Goal: Task Accomplishment & Management: Manage account settings

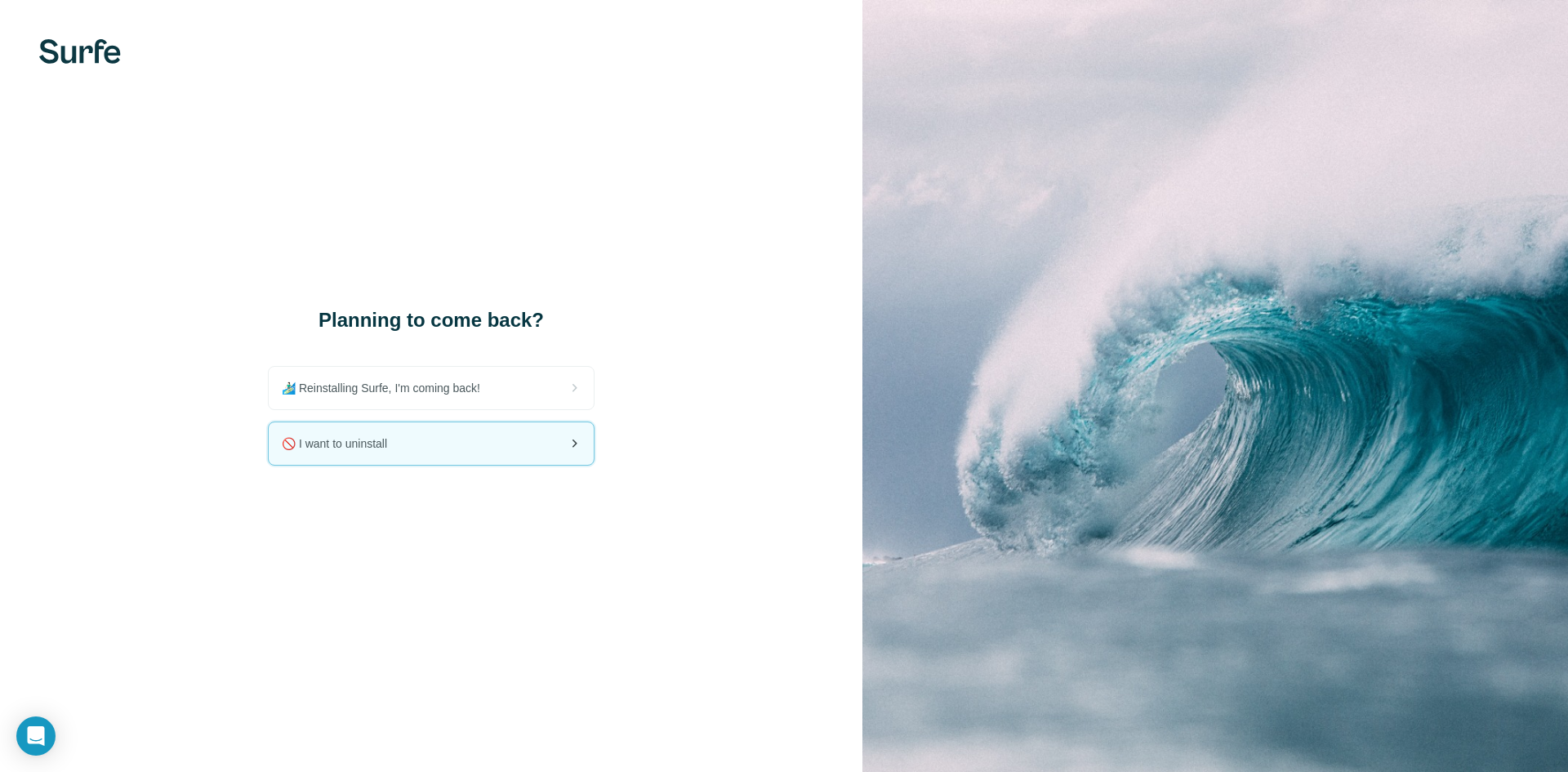
click at [440, 450] on div "🚫 I want to uninstall" at bounding box center [431, 443] width 325 height 42
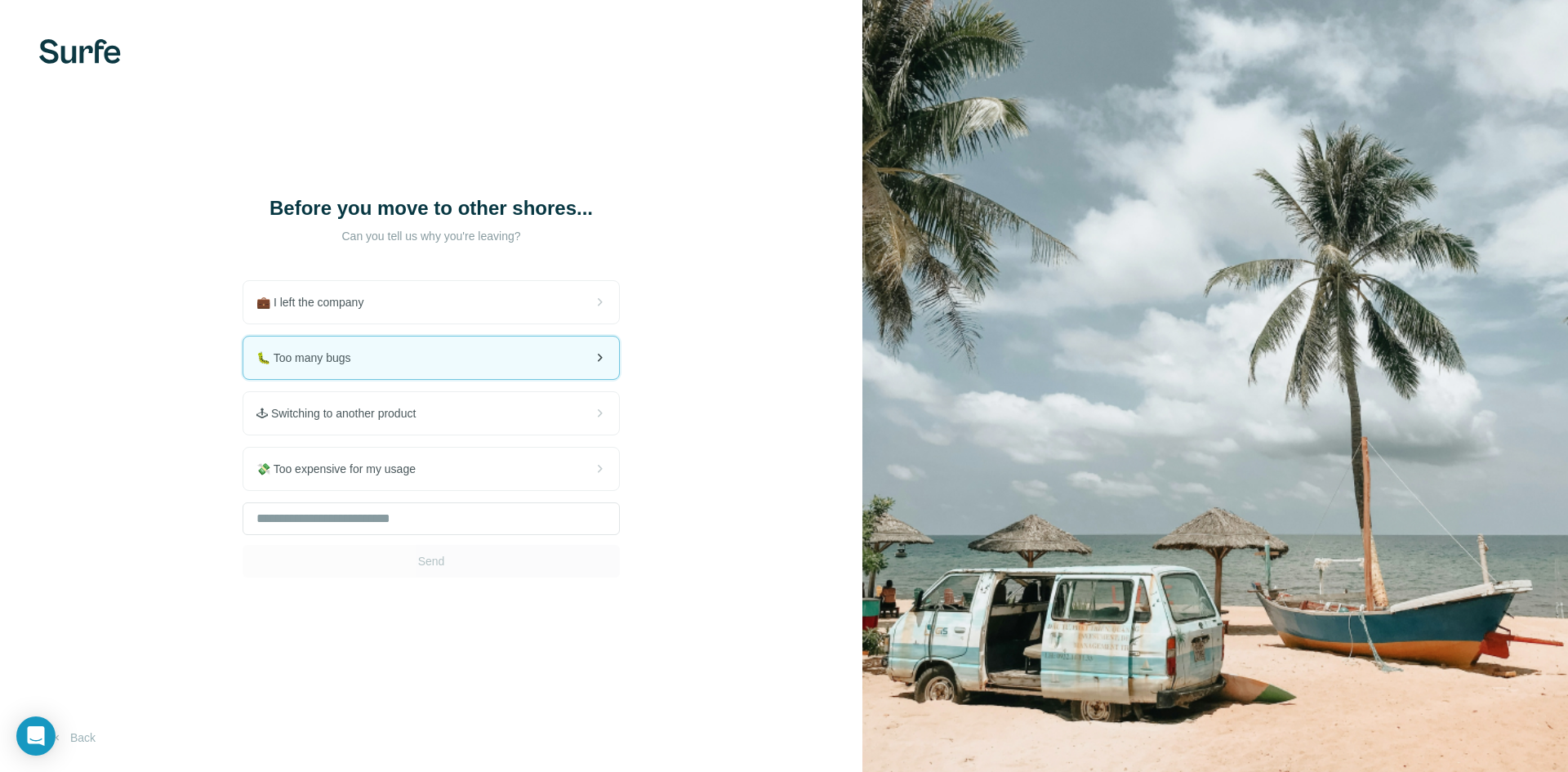
click at [327, 349] on span "🐛 Too many bugs" at bounding box center [311, 358] width 108 height 17
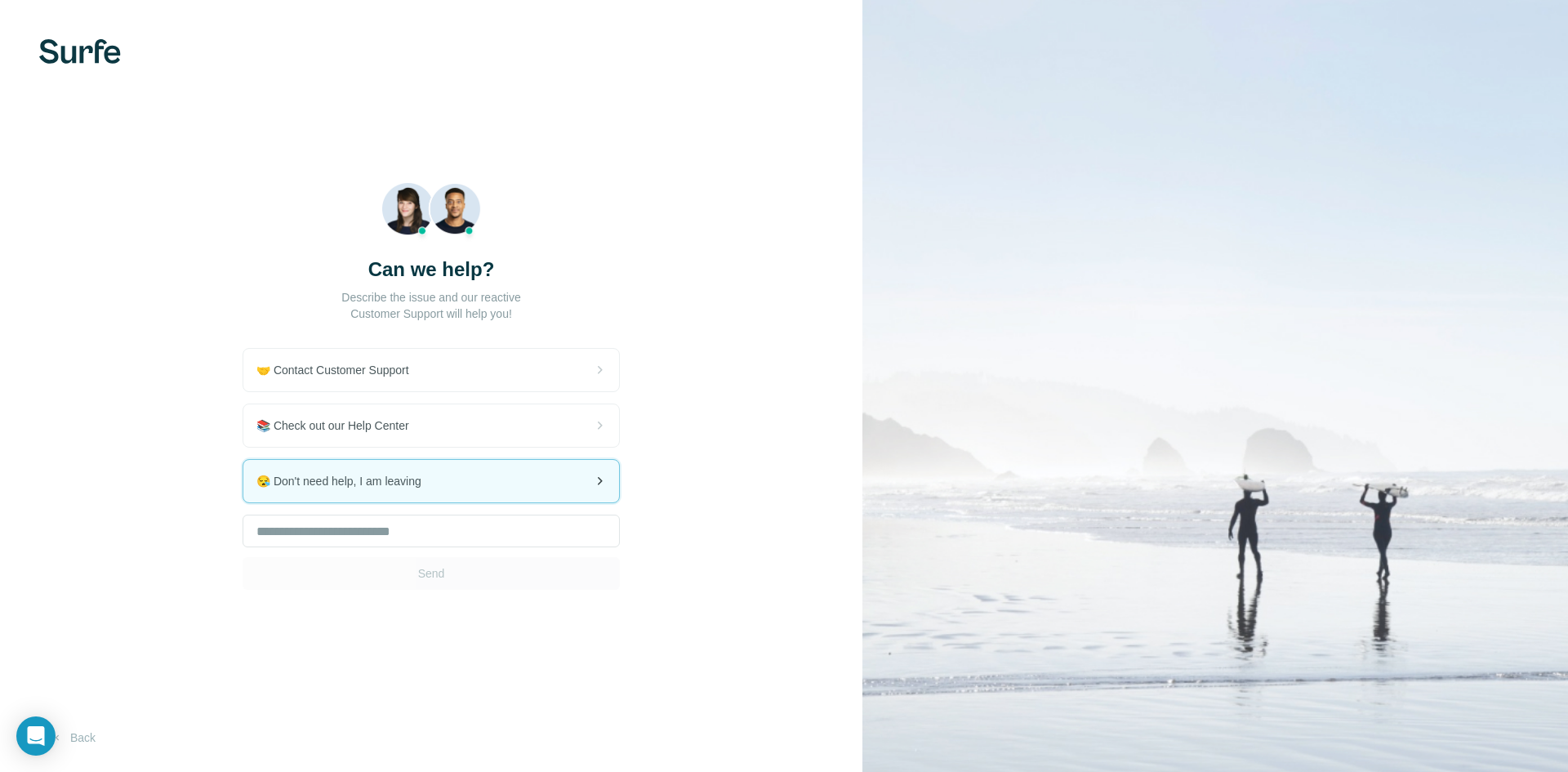
click at [356, 473] on span "😪 Don't need help, I am leaving" at bounding box center [346, 481] width 178 height 17
